Goal: Information Seeking & Learning: Learn about a topic

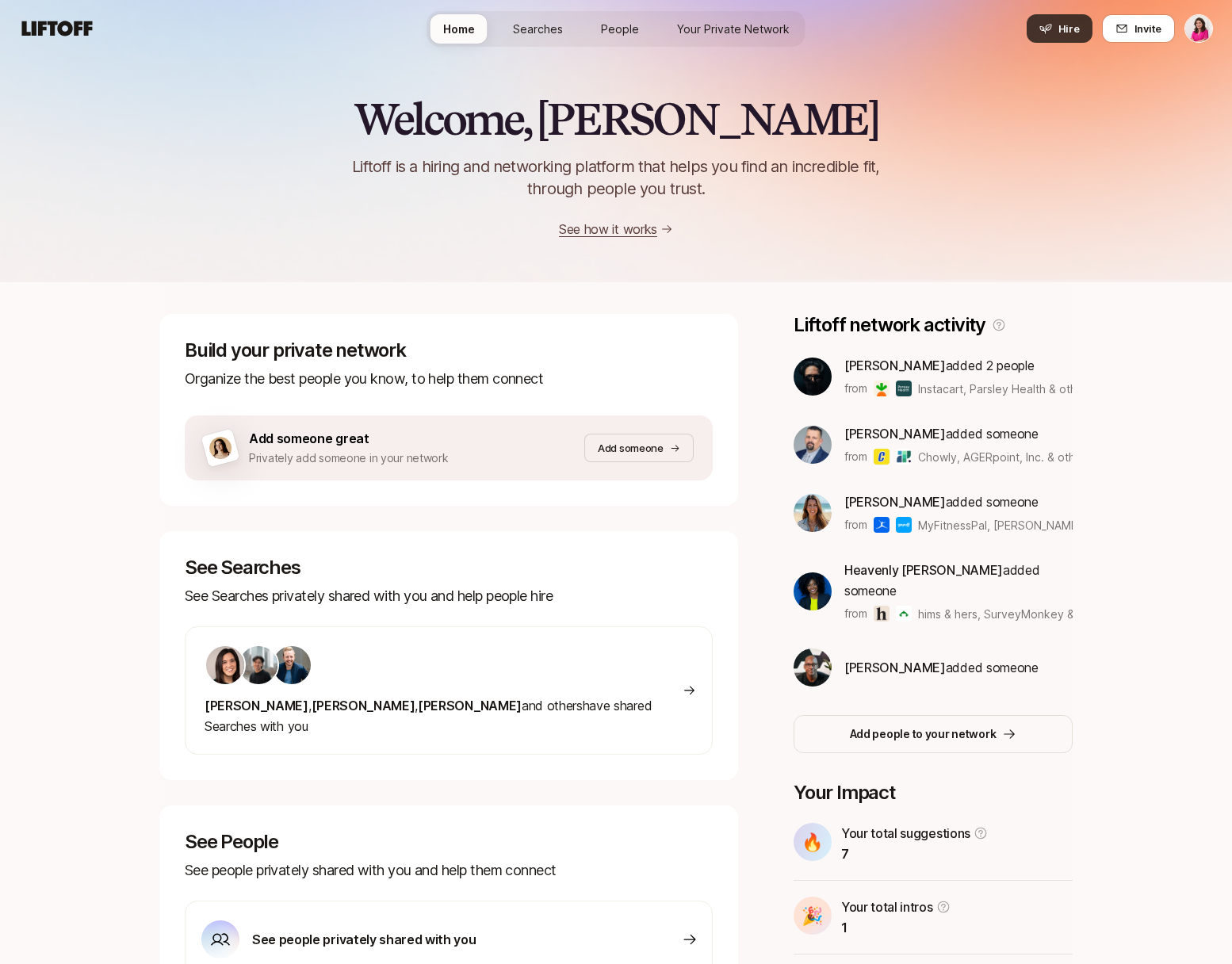
click at [1044, 27] on icon at bounding box center [1045, 29] width 12 height 10
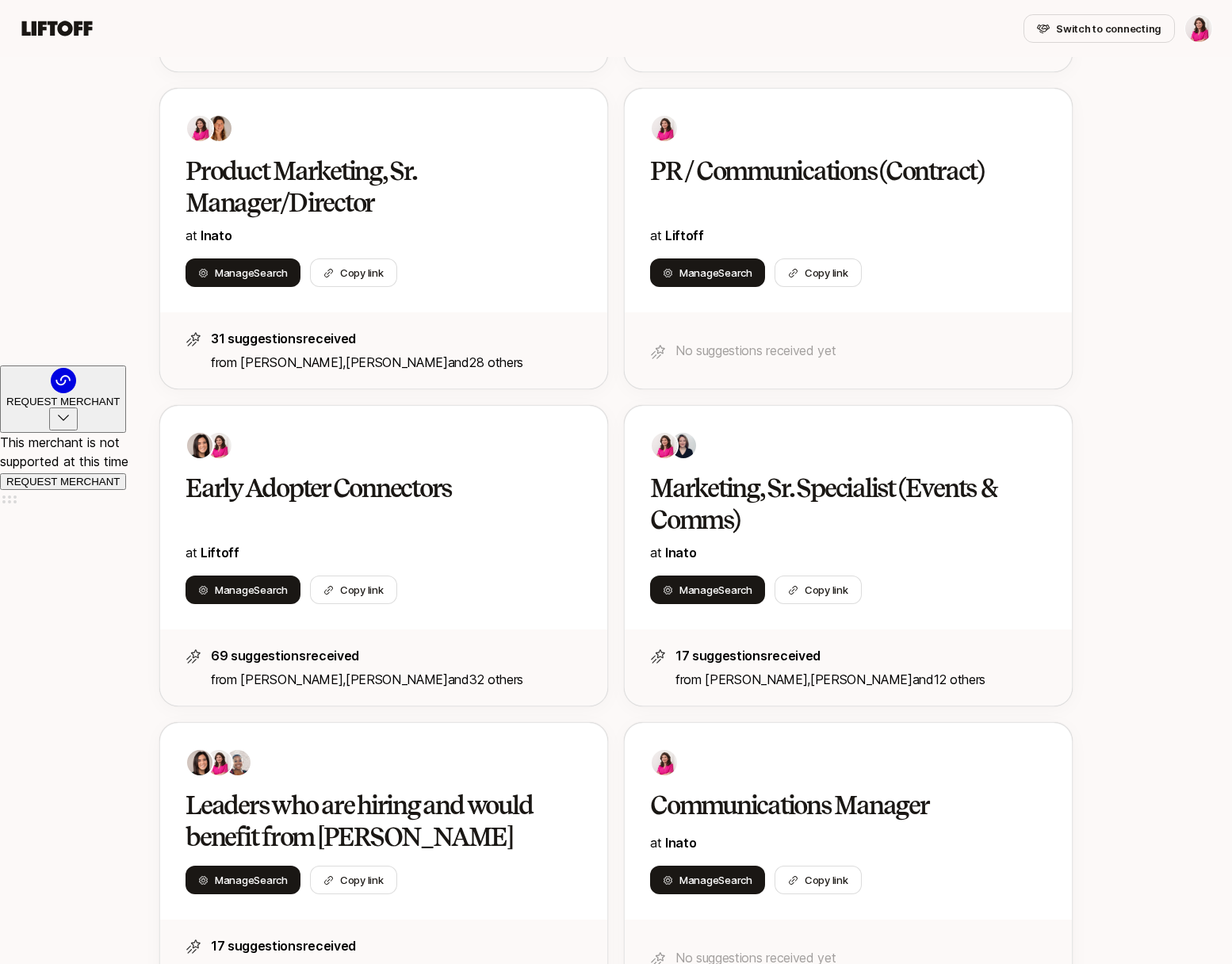
scroll to position [652, 0]
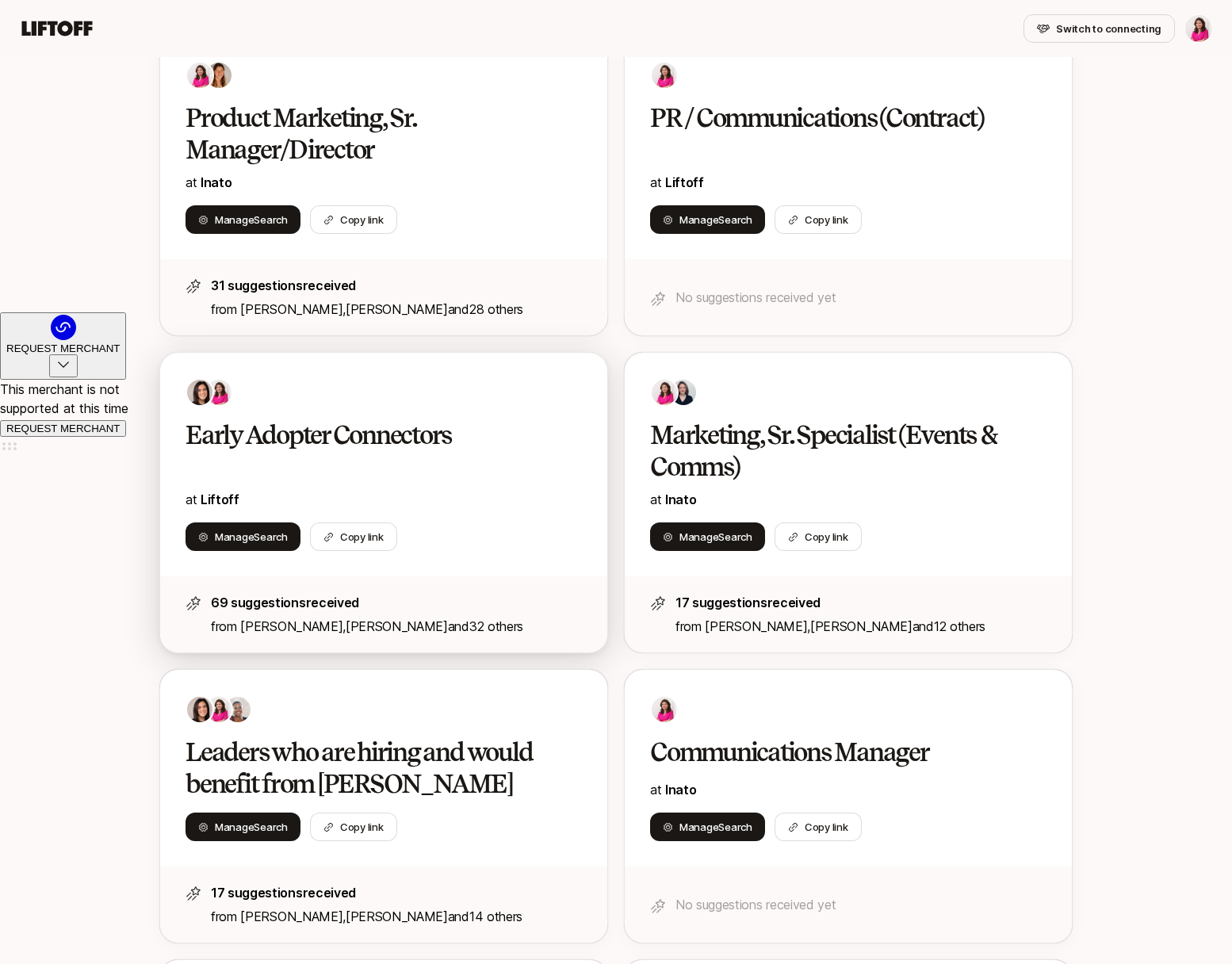
click at [478, 434] on h2 "Early Adopter Connectors" at bounding box center [366, 435] width 363 height 32
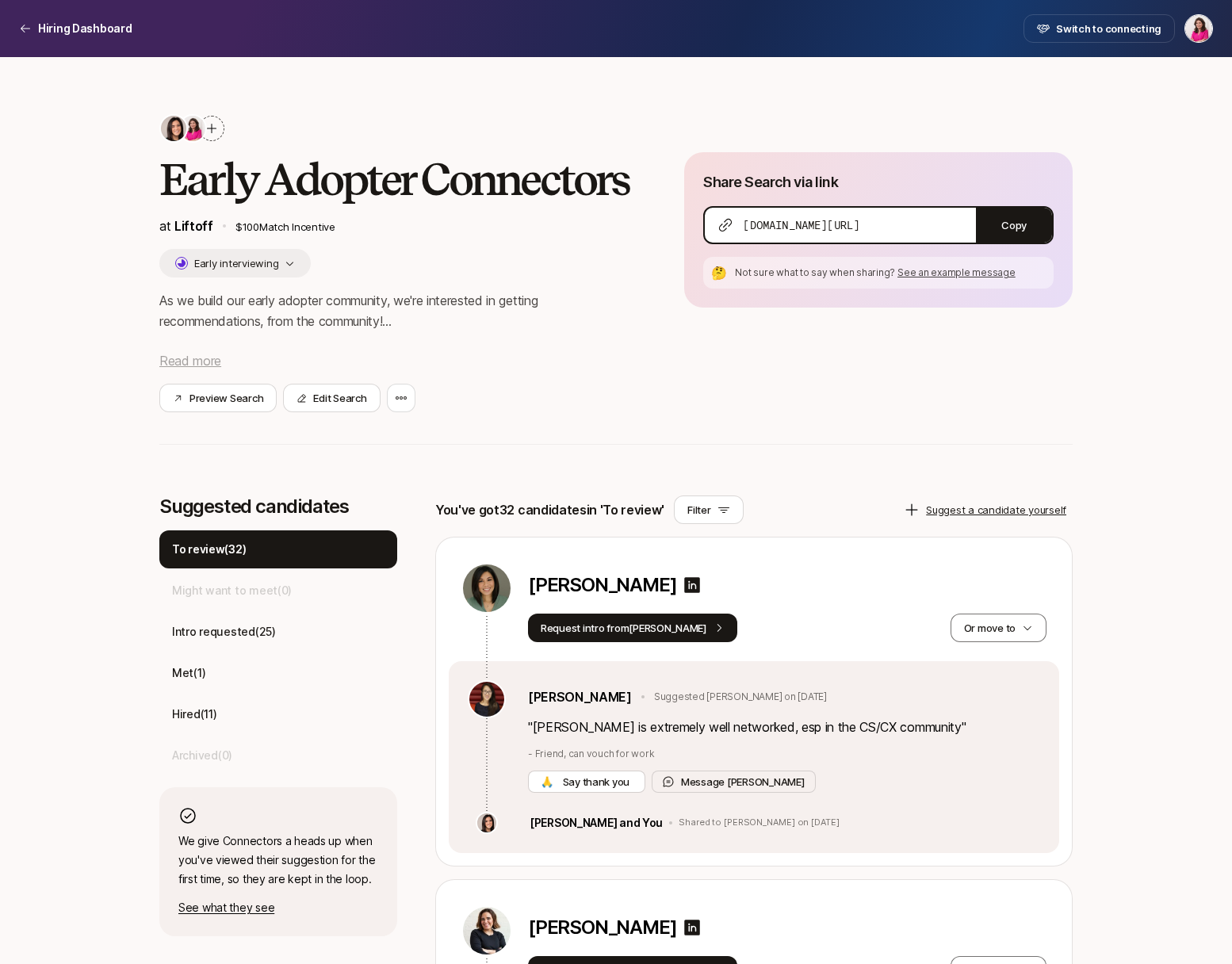
click at [183, 359] on span "Read more" at bounding box center [191, 361] width 62 height 16
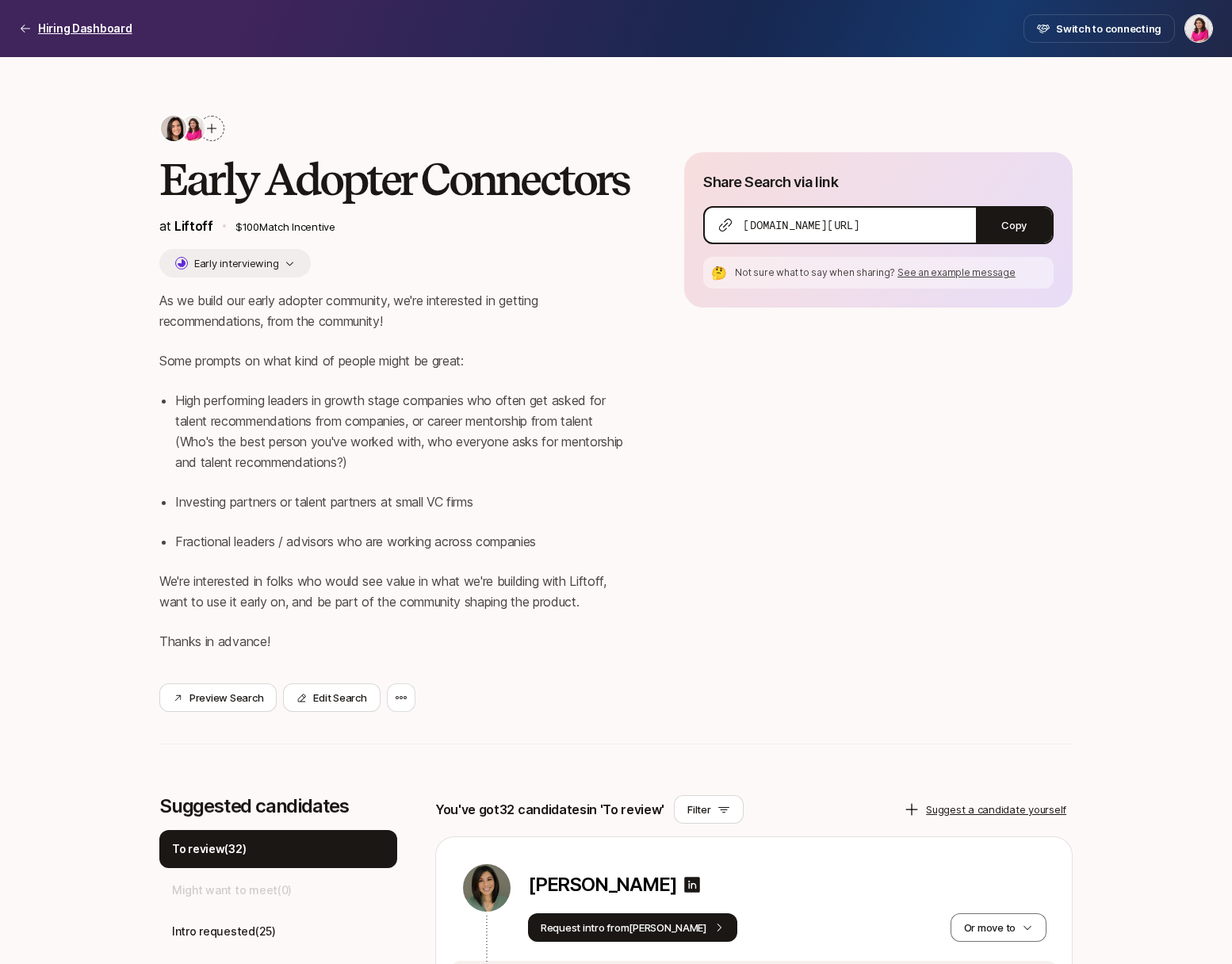
click at [44, 30] on p "Hiring Dashboard" at bounding box center [85, 27] width 94 height 19
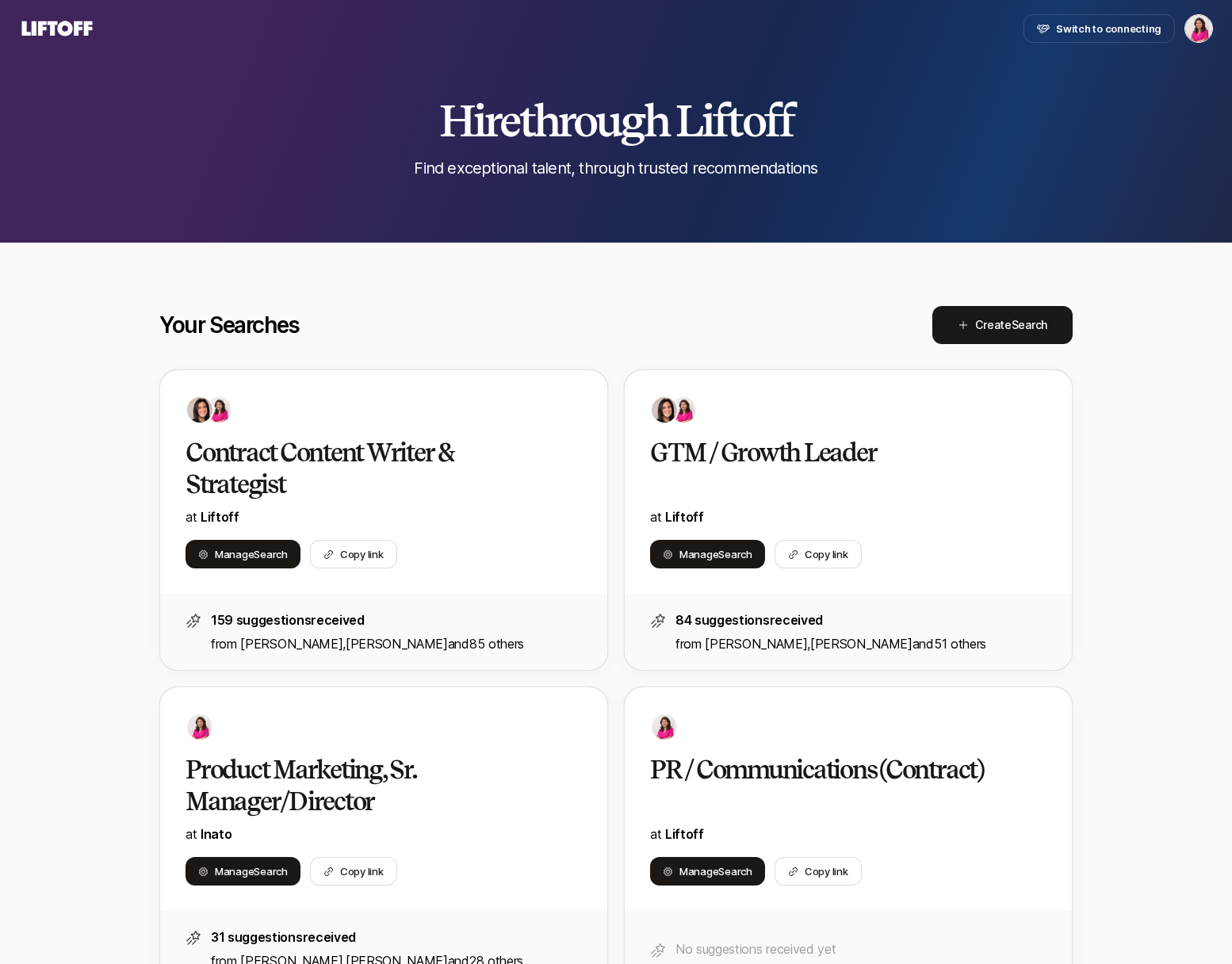
scroll to position [652, 0]
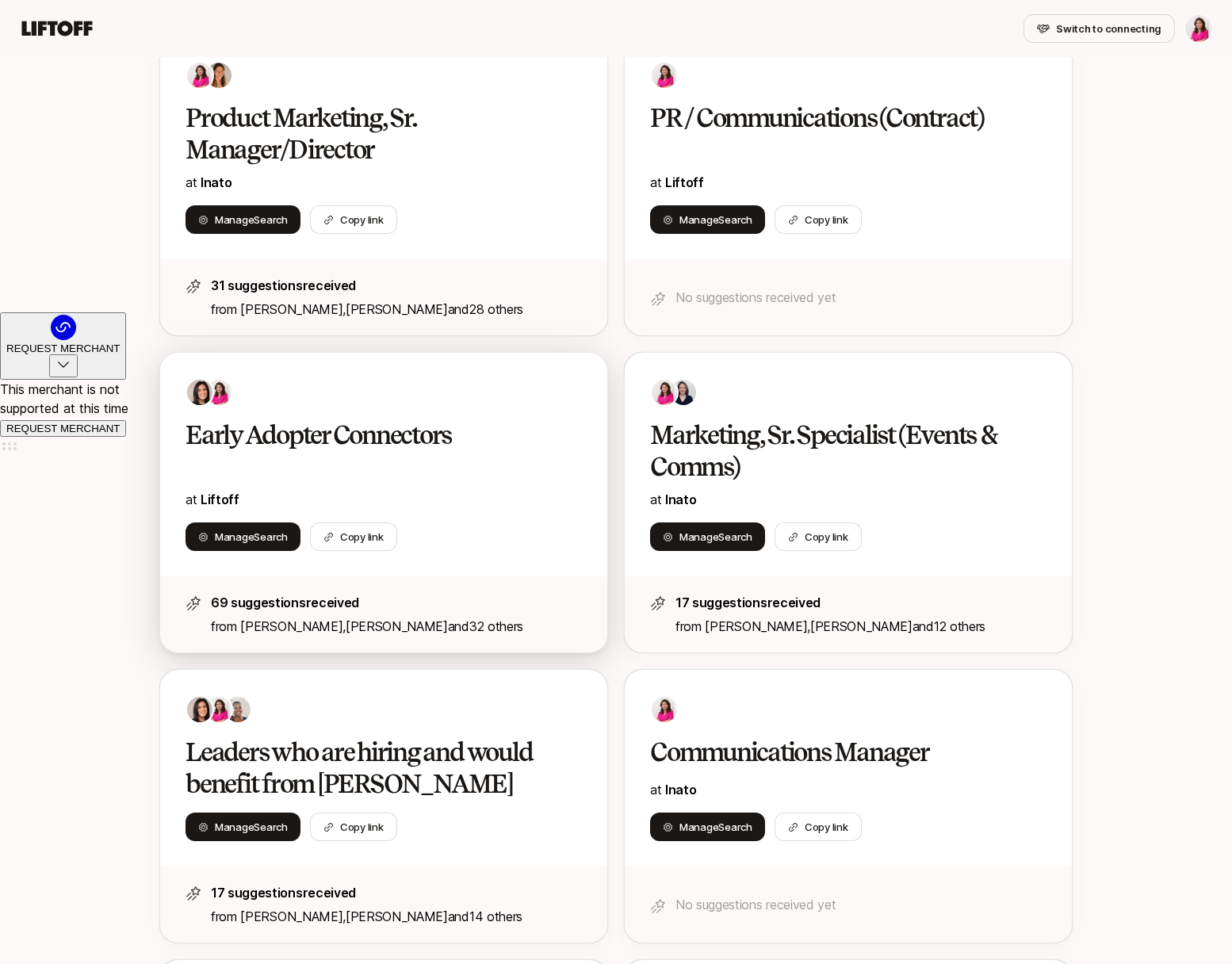
click at [254, 398] on div at bounding box center [383, 392] width 396 height 28
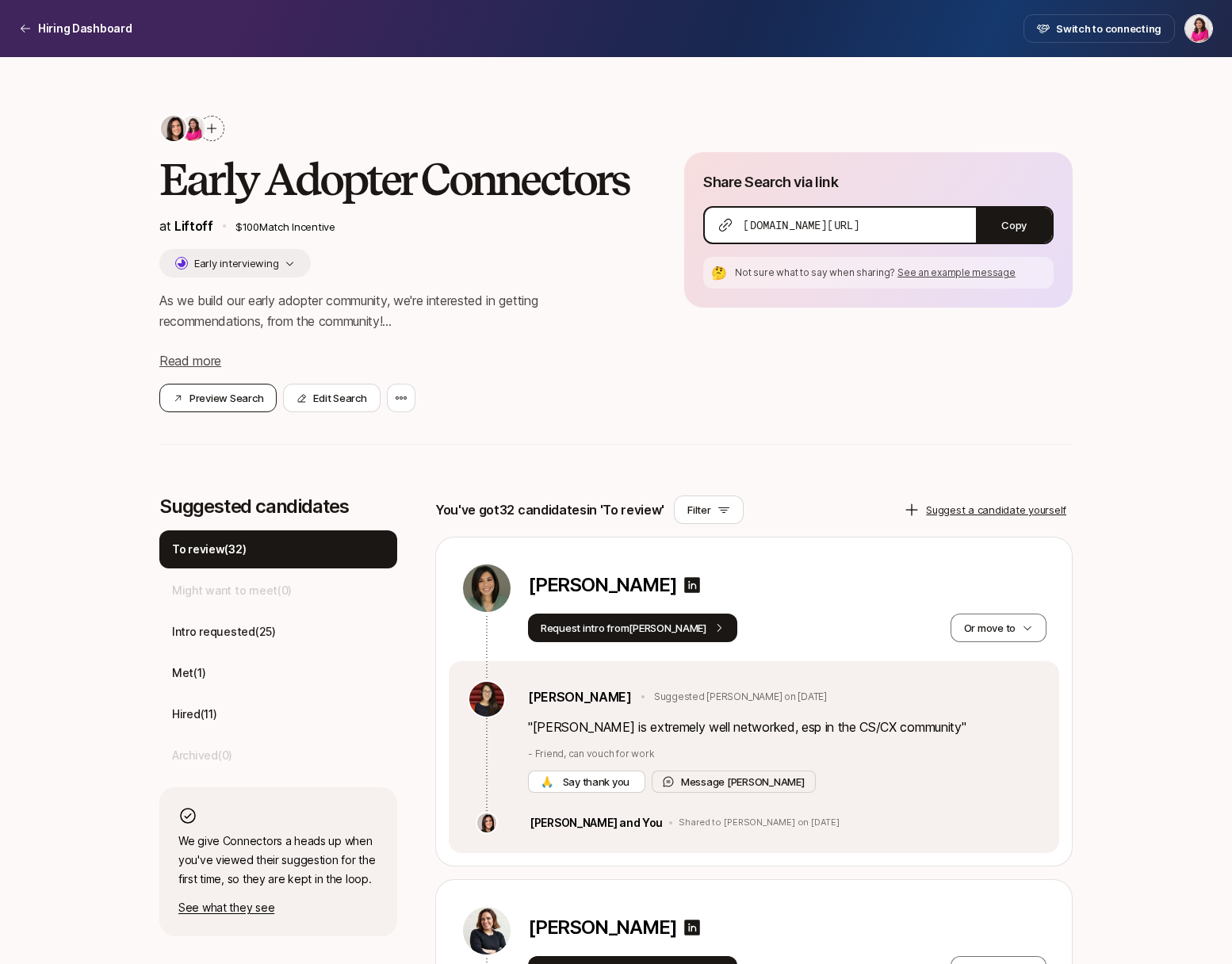
click at [207, 398] on button "Preview Search" at bounding box center [218, 398] width 117 height 28
